Goal: Task Accomplishment & Management: Manage account settings

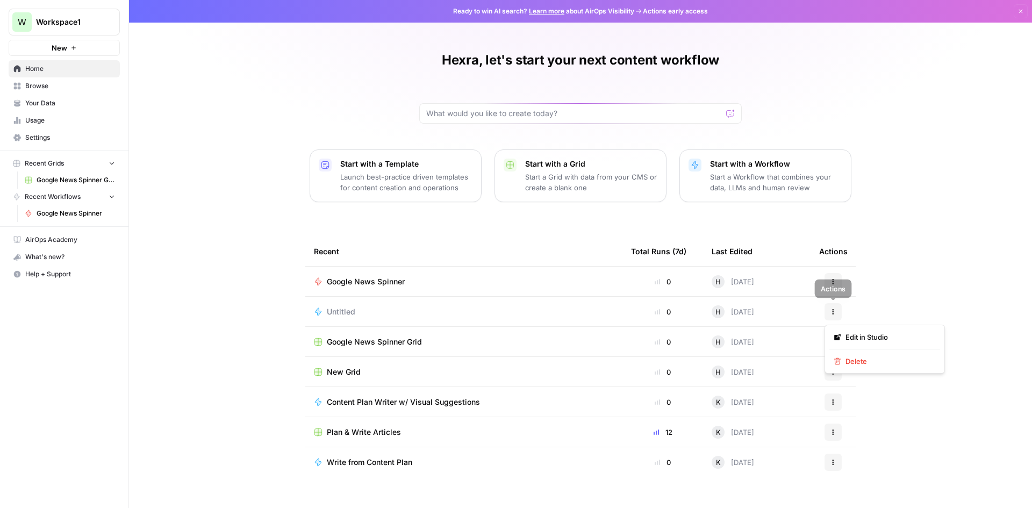
click at [840, 311] on button "Actions" at bounding box center [833, 311] width 17 height 17
click at [871, 358] on span "Delete" at bounding box center [889, 361] width 86 height 11
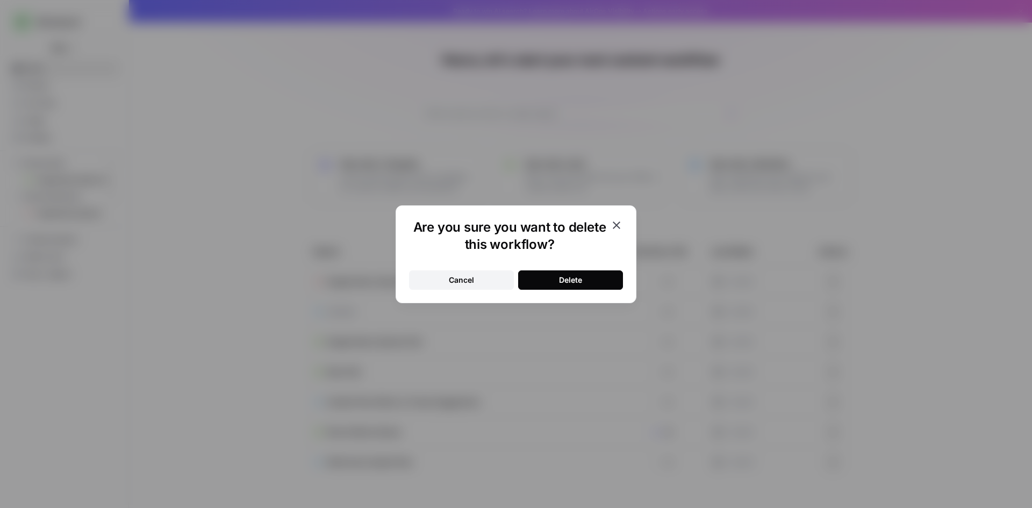
click at [581, 277] on div "Delete" at bounding box center [570, 280] width 23 height 11
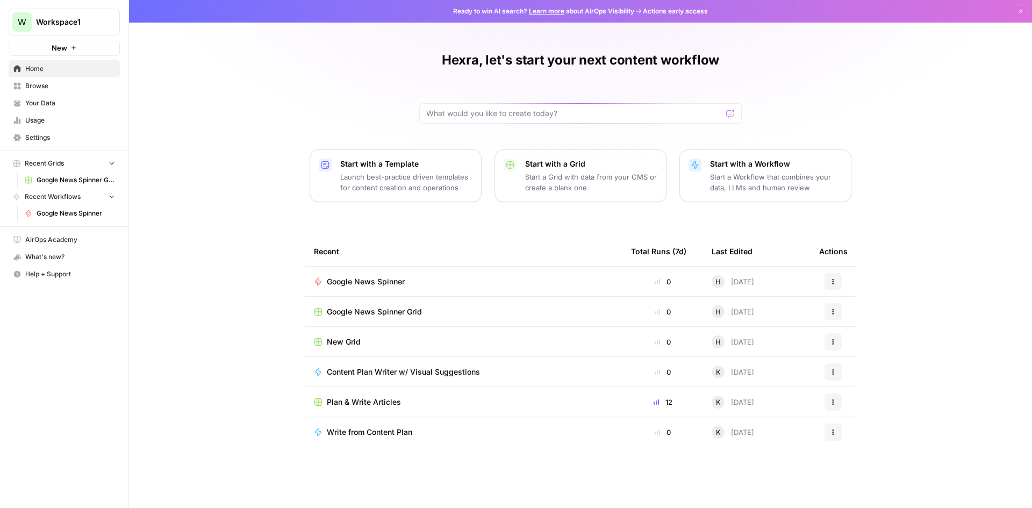
click at [367, 374] on span "Content Plan Writer w/ Visual Suggestions" at bounding box center [403, 372] width 153 height 11
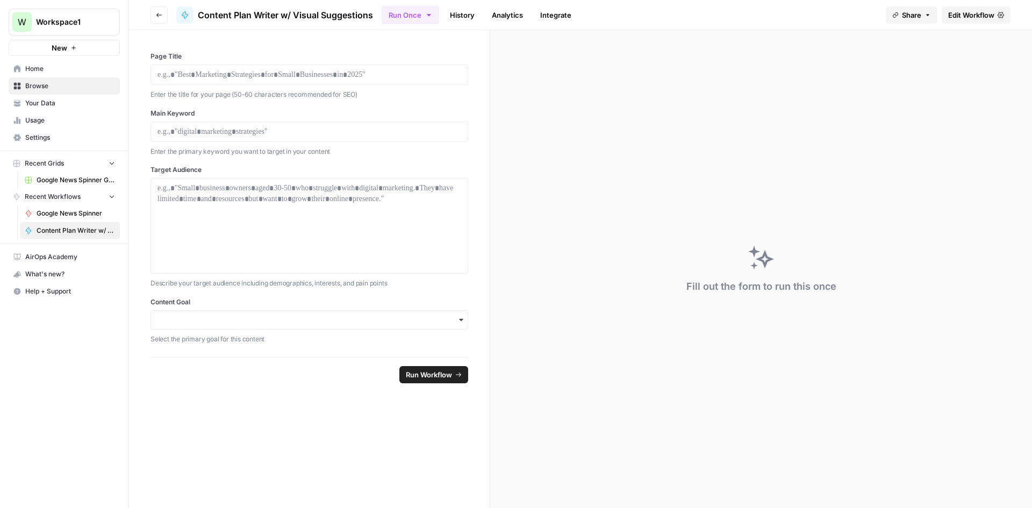
click at [962, 15] on span "Edit Workflow" at bounding box center [971, 15] width 46 height 11
